Goal: Check status: Check status

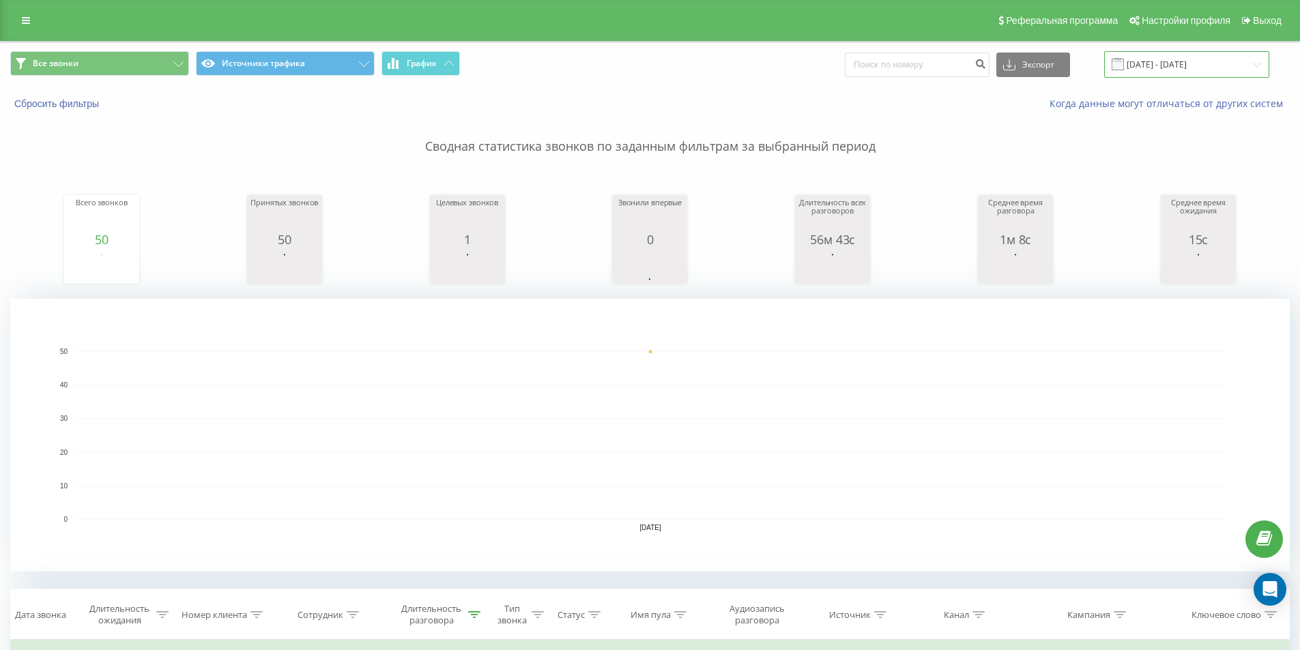
click at [1158, 65] on input "[DATE] - [DATE]" at bounding box center [1186, 64] width 165 height 27
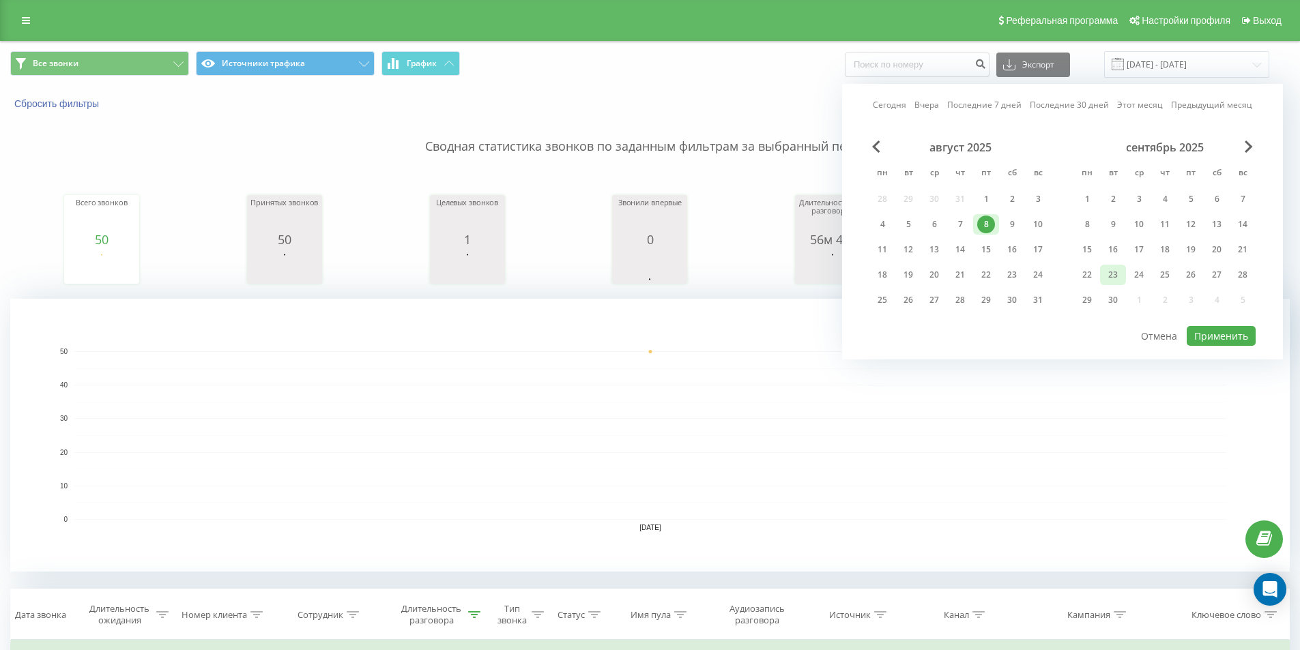
click at [1117, 270] on div "23" at bounding box center [1113, 275] width 18 height 18
click at [1230, 334] on button "Применить" at bounding box center [1221, 336] width 69 height 20
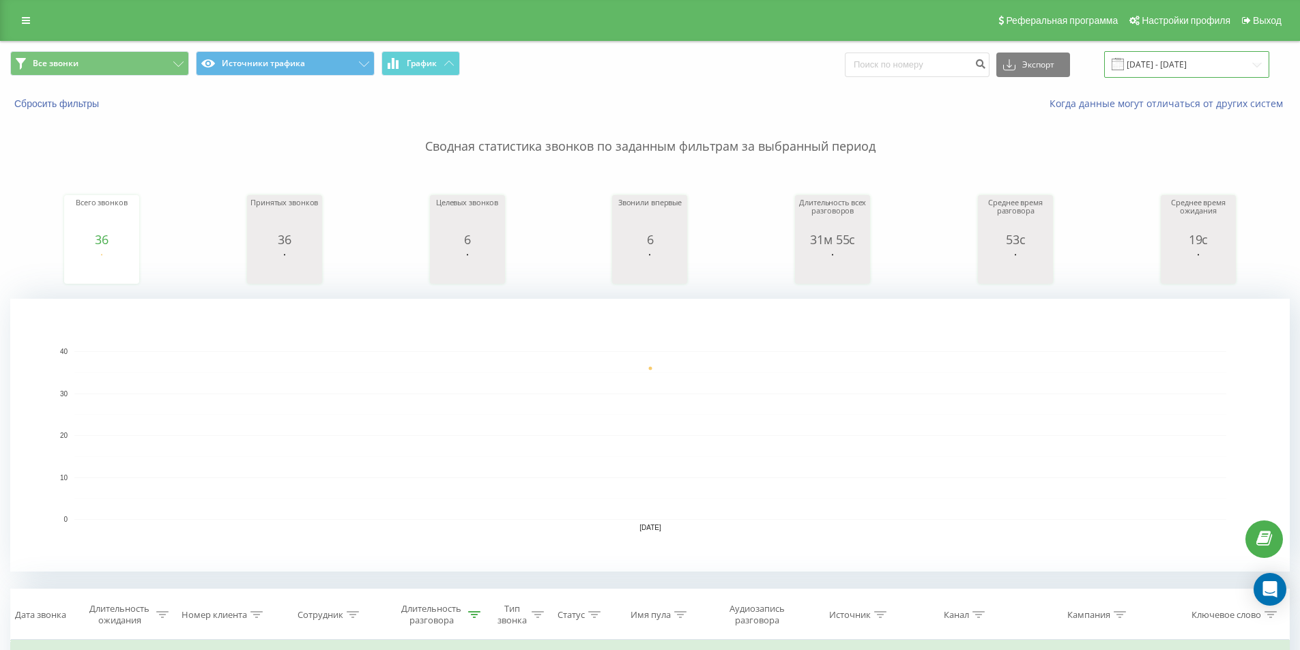
click at [1141, 64] on input "[DATE] - [DATE]" at bounding box center [1186, 64] width 165 height 27
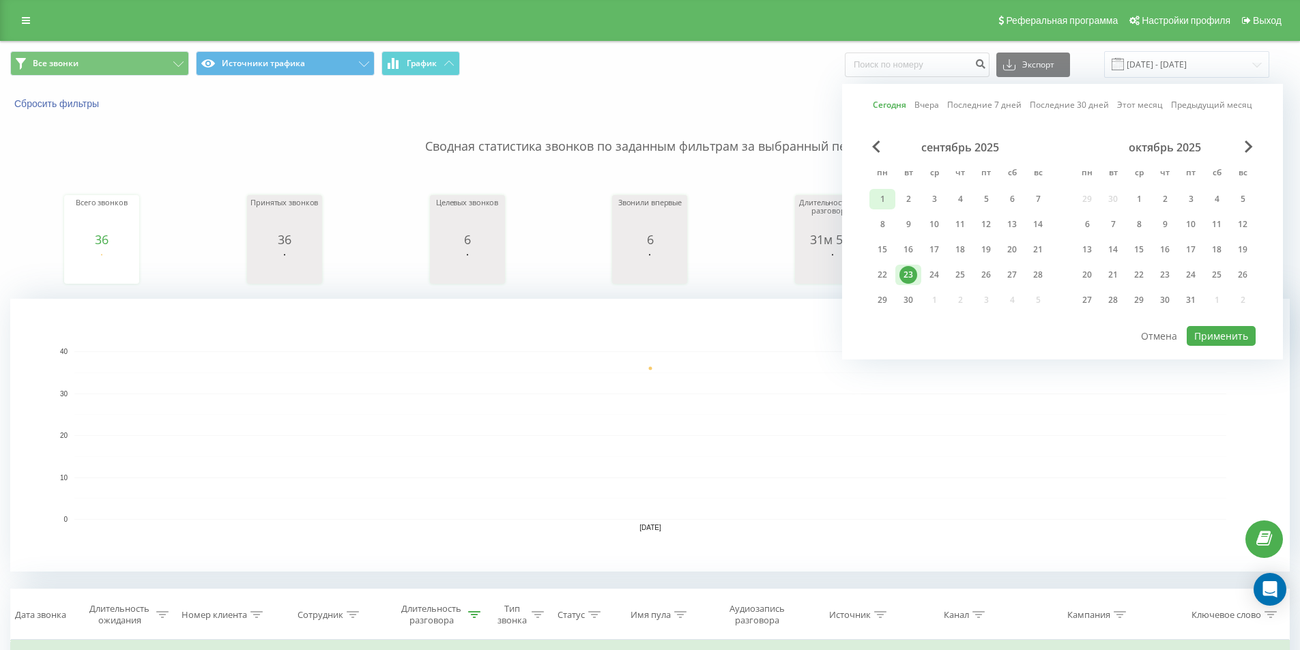
click at [874, 199] on div "1" at bounding box center [882, 199] width 18 height 18
click at [907, 278] on div "23" at bounding box center [908, 275] width 18 height 18
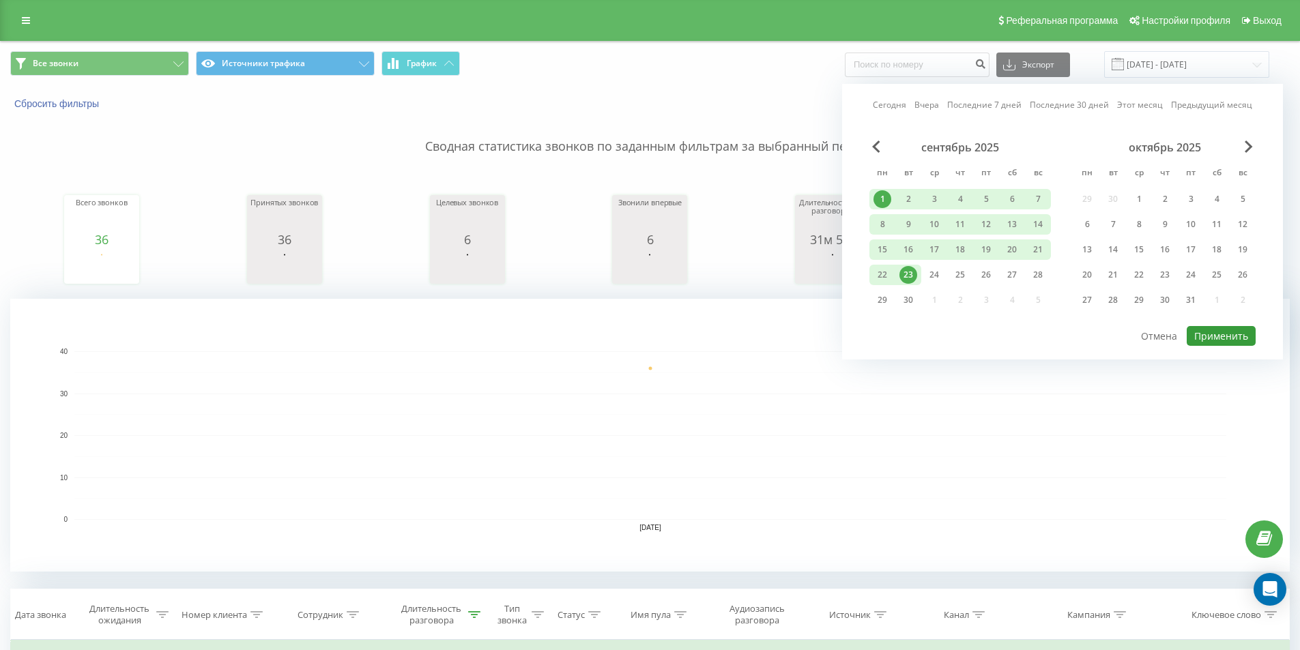
click at [1227, 332] on button "Применить" at bounding box center [1221, 336] width 69 height 20
type input "[DATE] - [DATE]"
